Goal: Complete application form

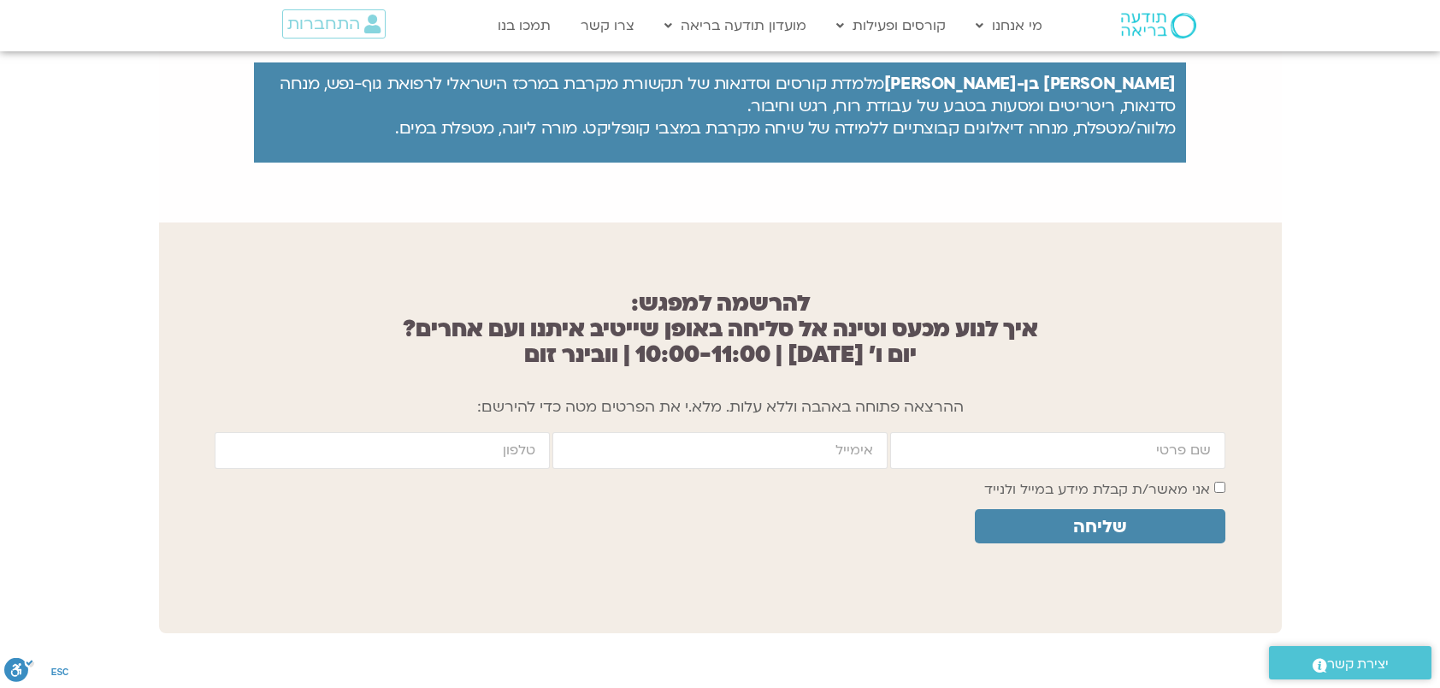
scroll to position [1197, 0]
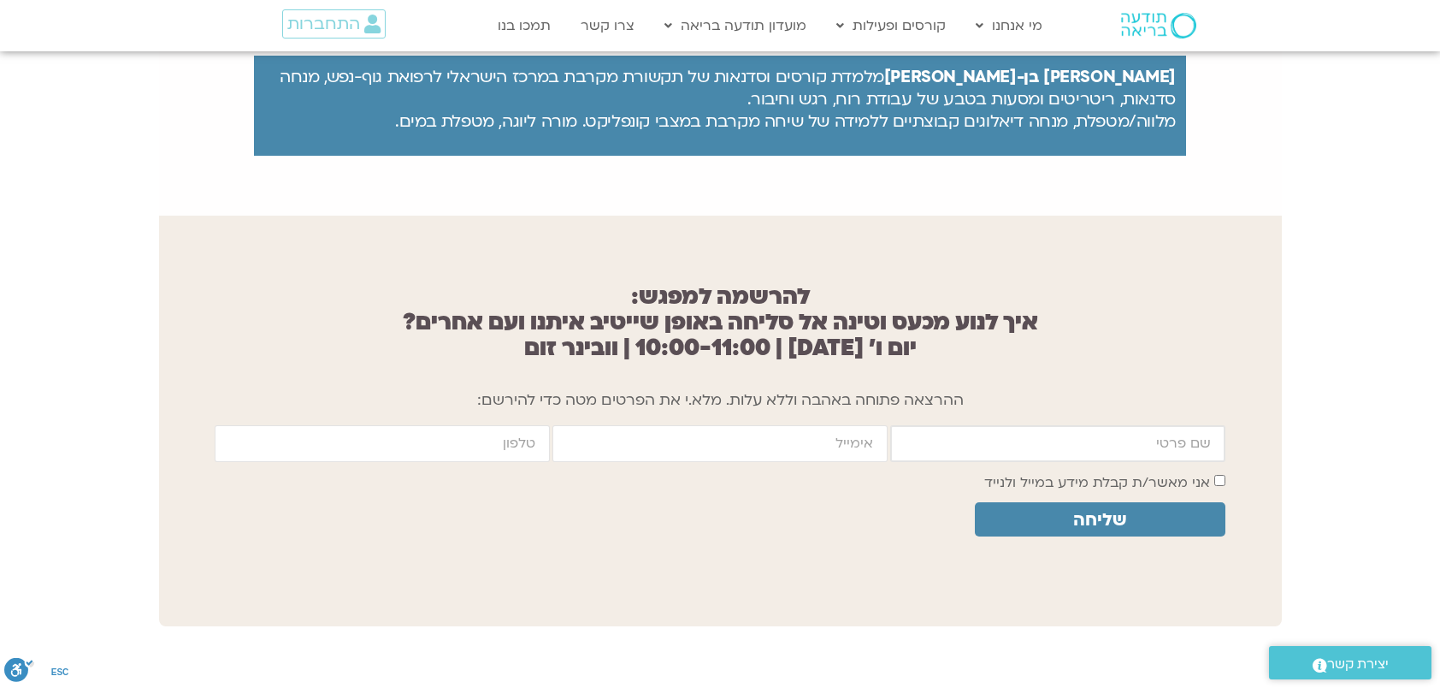
click at [1108, 425] on input "firstname" at bounding box center [1057, 443] width 335 height 37
type input "[PERSON_NAME]"
click at [798, 434] on input "email" at bounding box center [720, 443] width 335 height 37
type input "[EMAIL_ADDRESS][DOMAIN_NAME]"
click at [489, 431] on input "cellphone" at bounding box center [382, 443] width 335 height 37
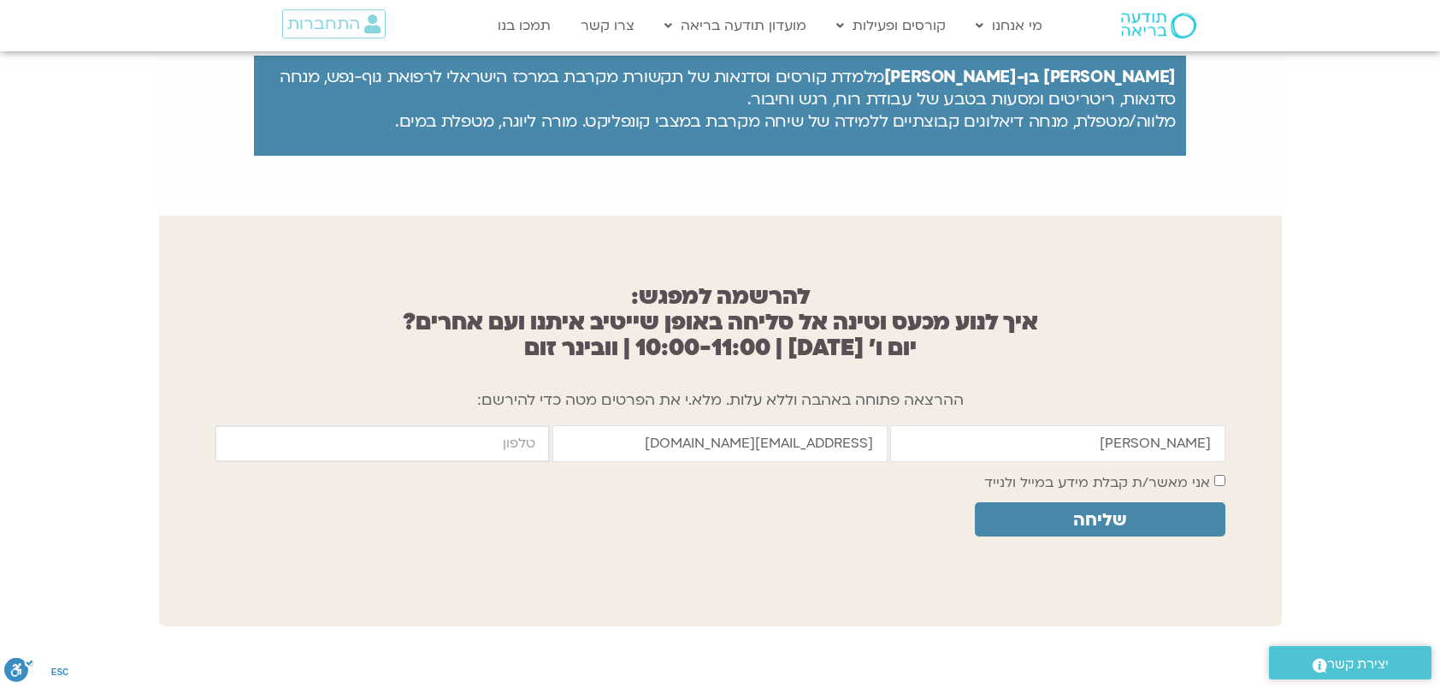
click at [489, 431] on input "cellphone" at bounding box center [382, 443] width 335 height 37
type input "0546317586"
click at [1102, 510] on span "שליחה" at bounding box center [1099, 520] width 53 height 20
click at [1066, 544] on div "firstname [PERSON_NAME] email [EMAIL_ADDRESS][DOMAIN_NAME] cellphone 0546317586…" at bounding box center [720, 491] width 1011 height 133
click at [1117, 510] on span "שליחה" at bounding box center [1099, 520] width 53 height 20
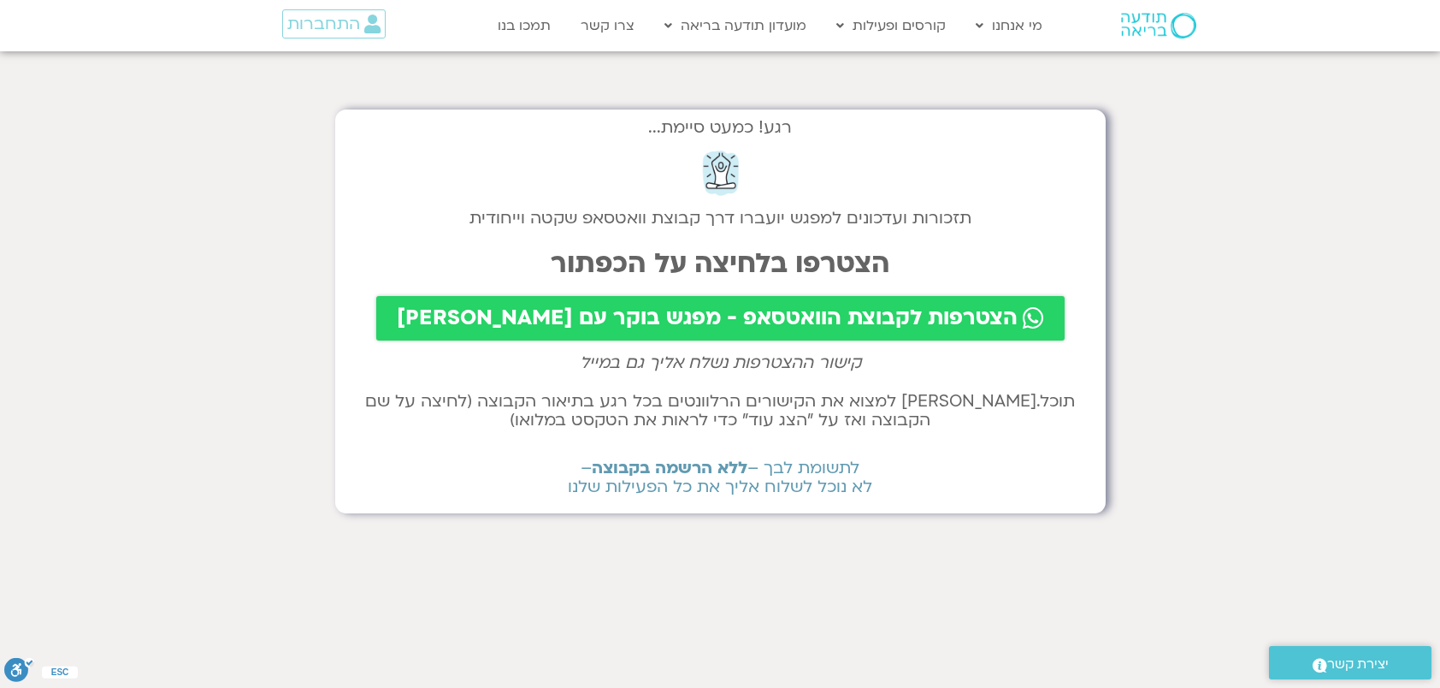
click at [802, 322] on span "הצטרפות לקבוצת הוואטסאפ - מפגש בוקר עם שאנייה וערן" at bounding box center [707, 318] width 621 height 24
